Goal: Navigation & Orientation: Find specific page/section

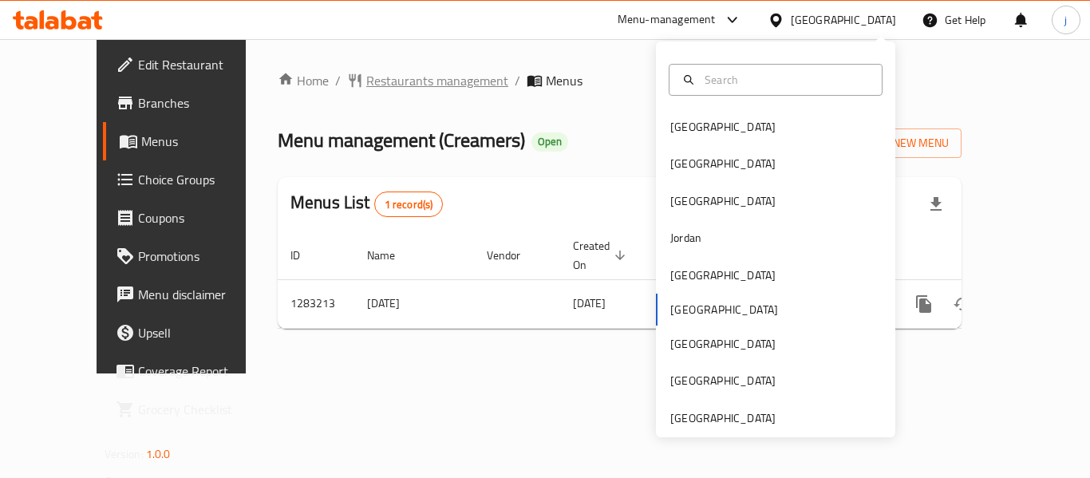
click at [380, 84] on span "Restaurants management" at bounding box center [437, 80] width 142 height 19
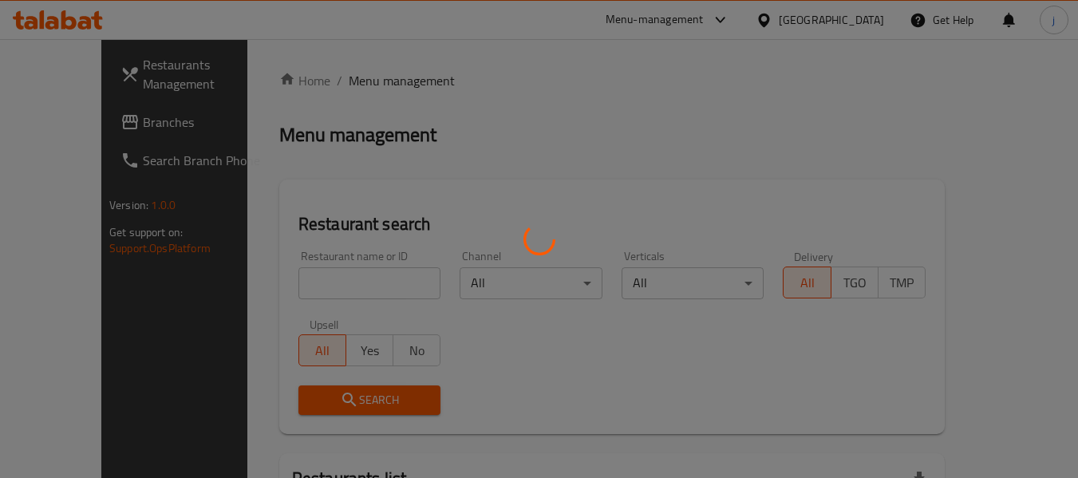
click at [58, 128] on div at bounding box center [539, 239] width 1078 height 478
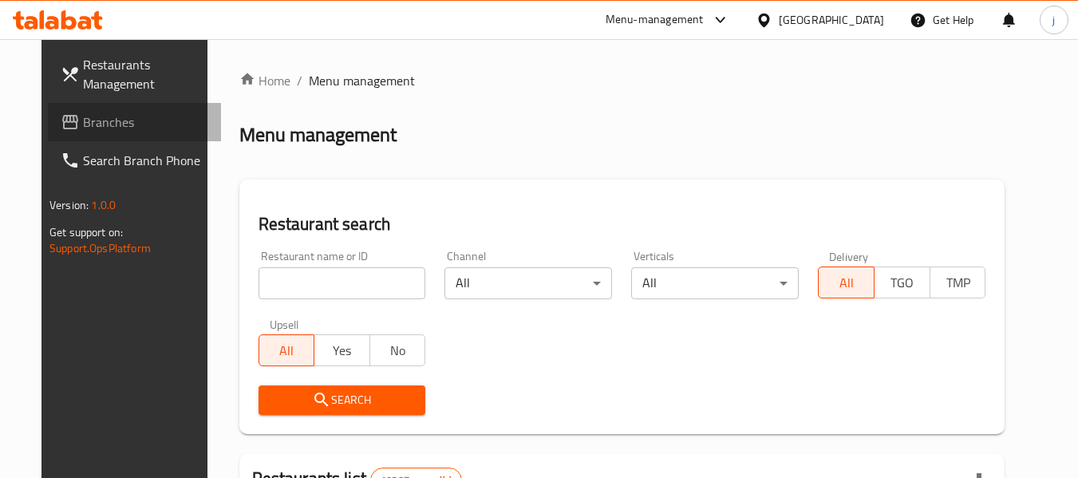
click at [83, 128] on span "Branches" at bounding box center [146, 121] width 126 height 19
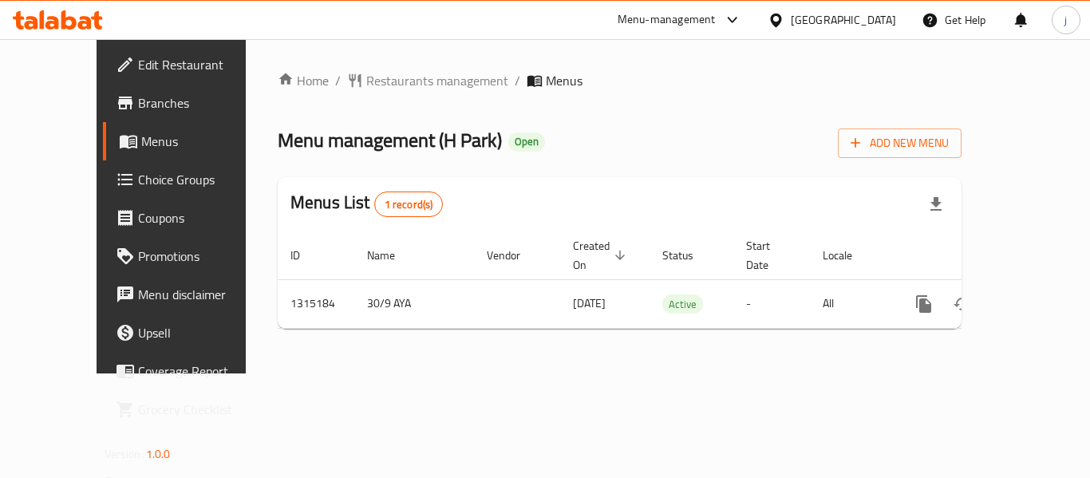
click at [784, 14] on icon at bounding box center [775, 20] width 17 height 17
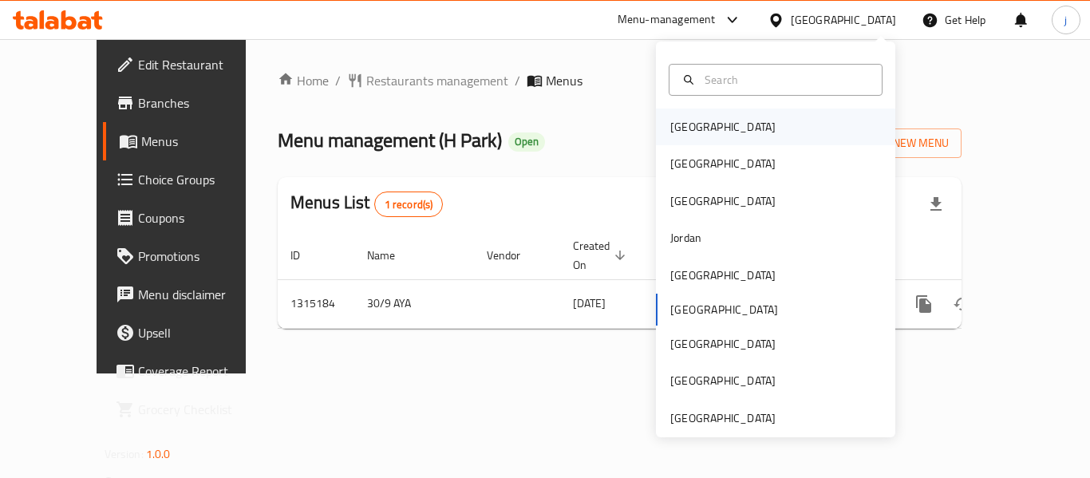
click at [721, 129] on div "[GEOGRAPHIC_DATA]" at bounding box center [775, 126] width 239 height 37
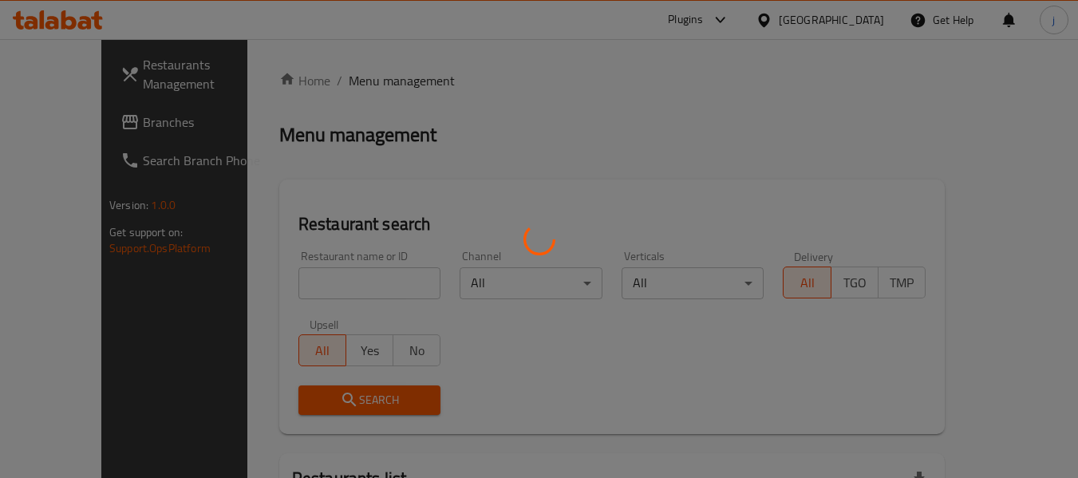
click at [77, 124] on div at bounding box center [539, 239] width 1078 height 478
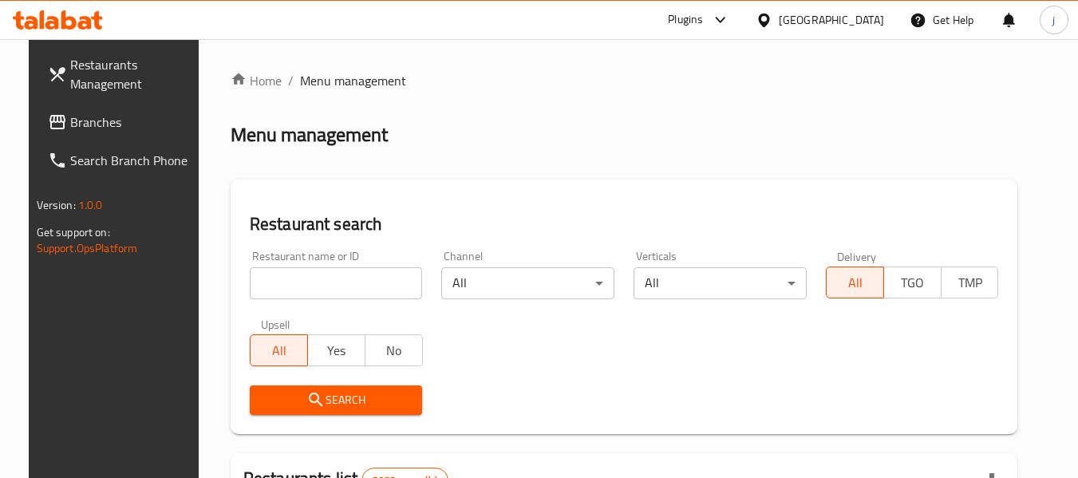
click at [70, 130] on span "Branches" at bounding box center [133, 121] width 126 height 19
